Goal: Task Accomplishment & Management: Use online tool/utility

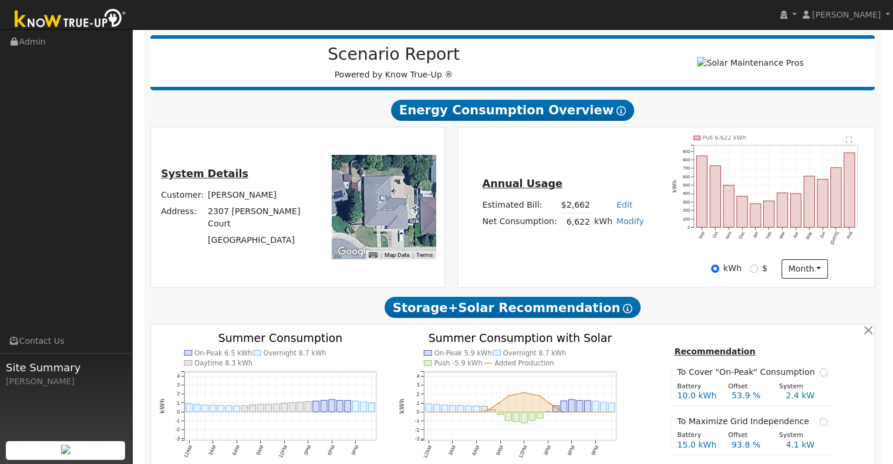
scroll to position [144, 0]
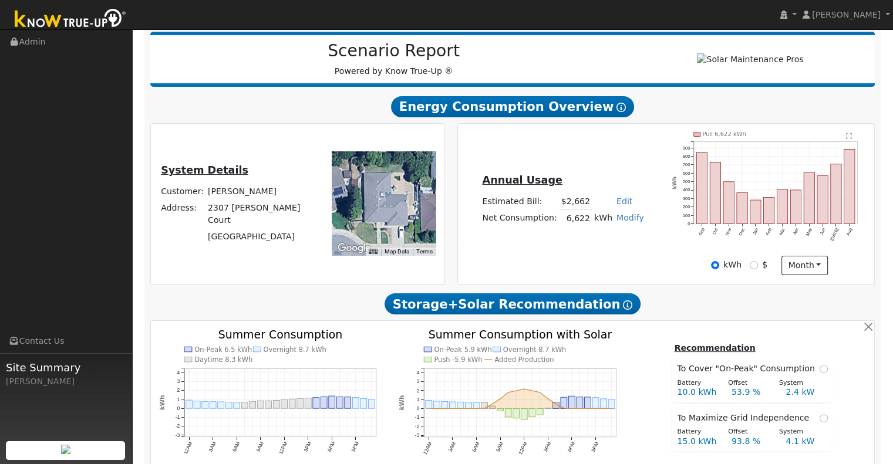
click at [577, 292] on div "Scenario Report Powered by Know True-Up ® Energy Consumption Overview Show Help…" at bounding box center [512, 337] width 737 height 623
click at [617, 220] on link "Modify" at bounding box center [630, 217] width 28 height 9
click at [595, 239] on link "Add Consumption" at bounding box center [586, 236] width 98 height 16
type input "6622"
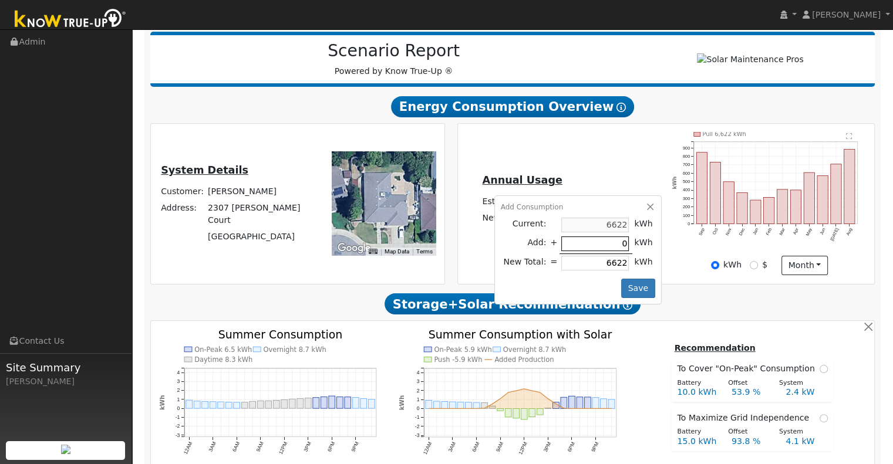
type input "1"
type input "6623"
type input "10"
type input "6632"
type input "100"
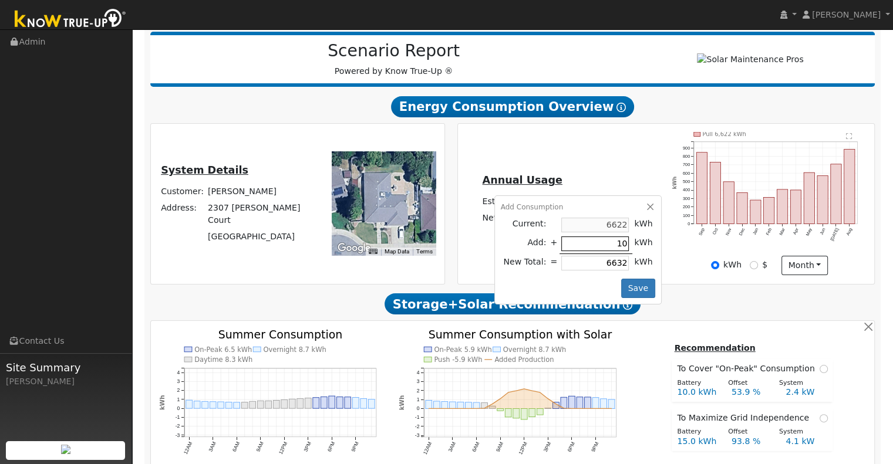
type input "6722"
type input "1000"
type input "7622"
type input "1000"
click at [627, 286] on button "Save" at bounding box center [638, 289] width 34 height 20
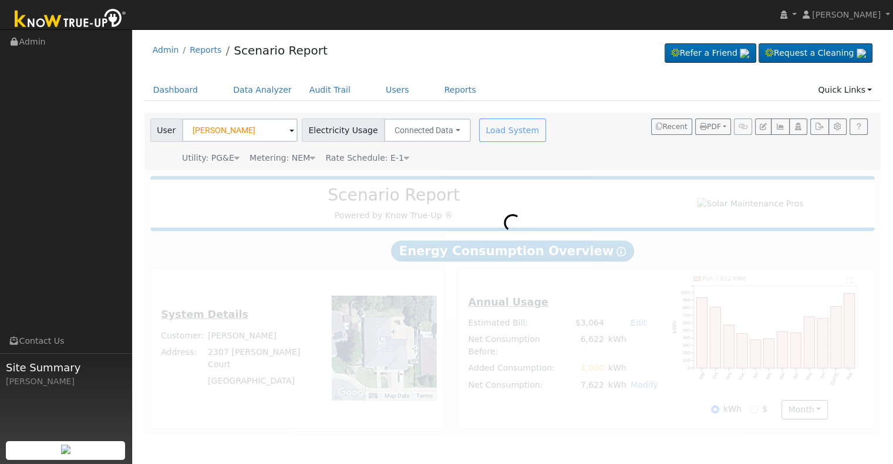
scroll to position [0, 0]
